Goal: Navigation & Orientation: Find specific page/section

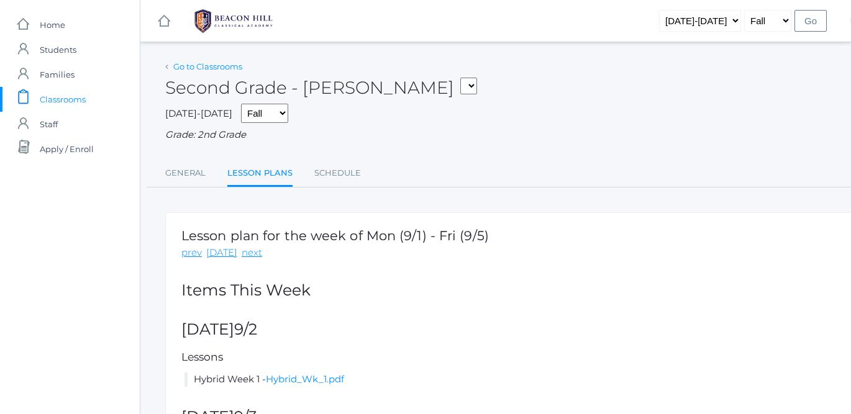
click at [186, 68] on link "Go to Classrooms" at bounding box center [207, 66] width 69 height 10
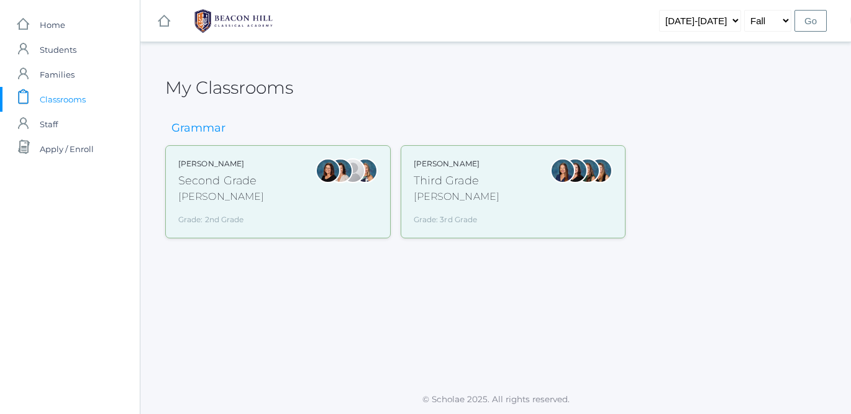
click at [440, 187] on div "Third Grade" at bounding box center [457, 181] width 86 height 17
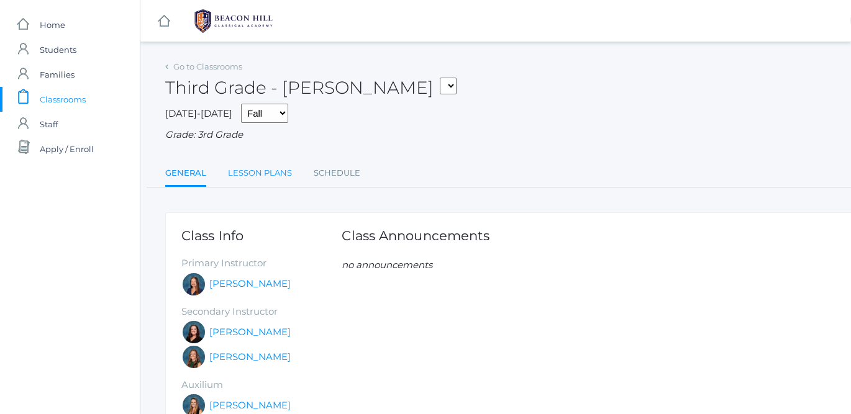
click at [258, 169] on link "Lesson Plans" at bounding box center [260, 173] width 64 height 25
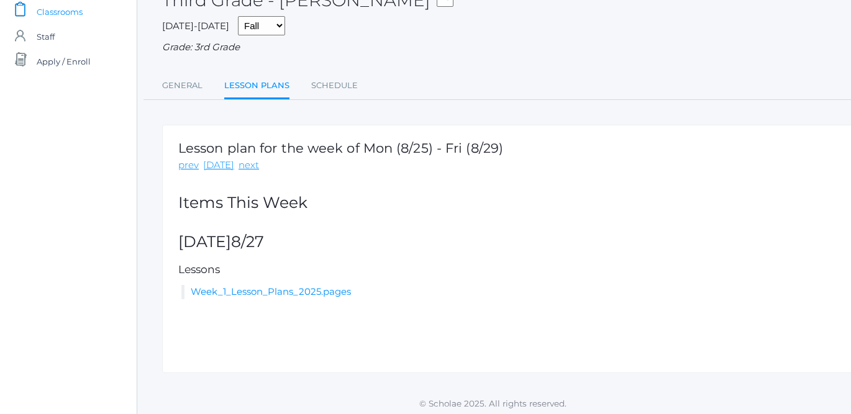
scroll to position [87, 3]
click at [249, 161] on link "next" at bounding box center [248, 166] width 20 height 14
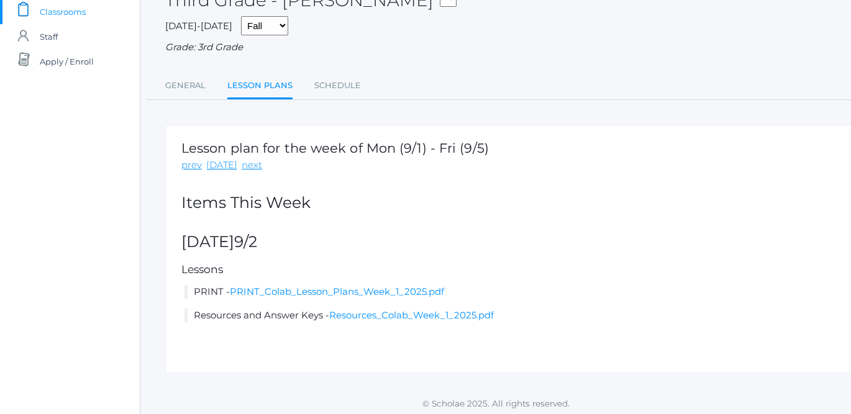
scroll to position [87, 0]
click at [194, 161] on link "prev" at bounding box center [191, 166] width 20 height 14
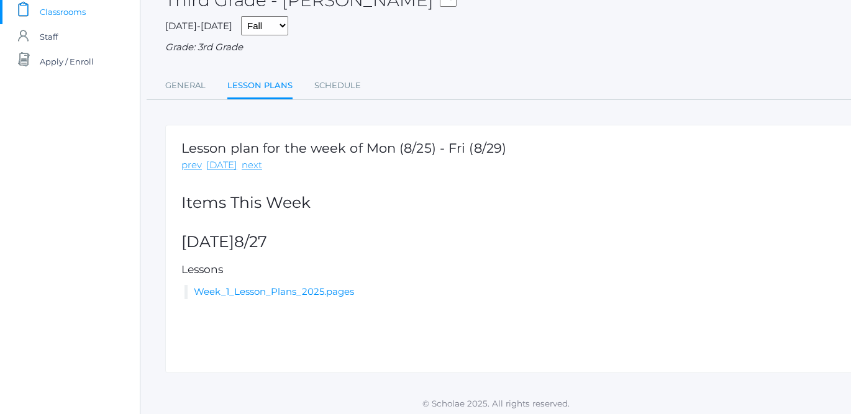
scroll to position [87, 0]
click at [250, 162] on link "next" at bounding box center [252, 166] width 20 height 14
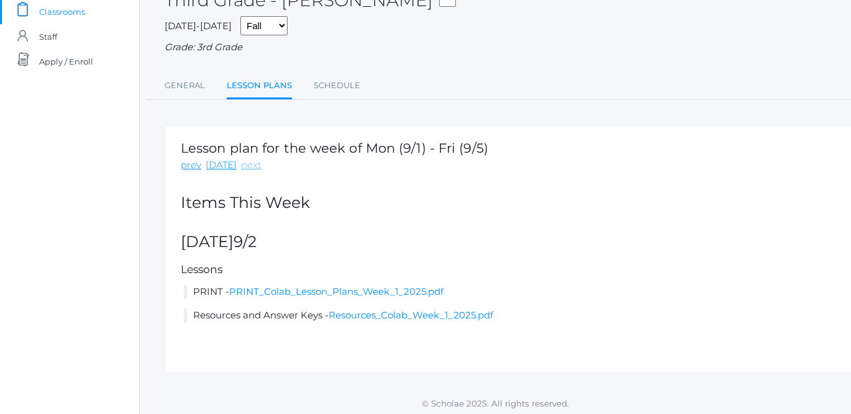
scroll to position [87, 1]
click at [314, 286] on link "PRINT_Colab_Lesson_Plans_Week_1_2025.pdf" at bounding box center [336, 292] width 214 height 12
